Goal: Navigation & Orientation: Find specific page/section

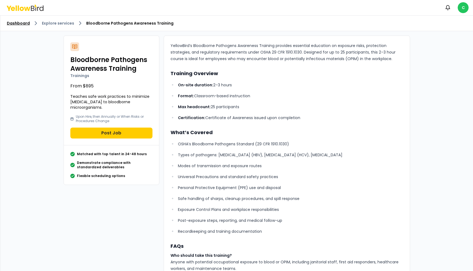
click at [28, 24] on link "Dashboard" at bounding box center [18, 23] width 23 height 5
